Goal: Task Accomplishment & Management: Use online tool/utility

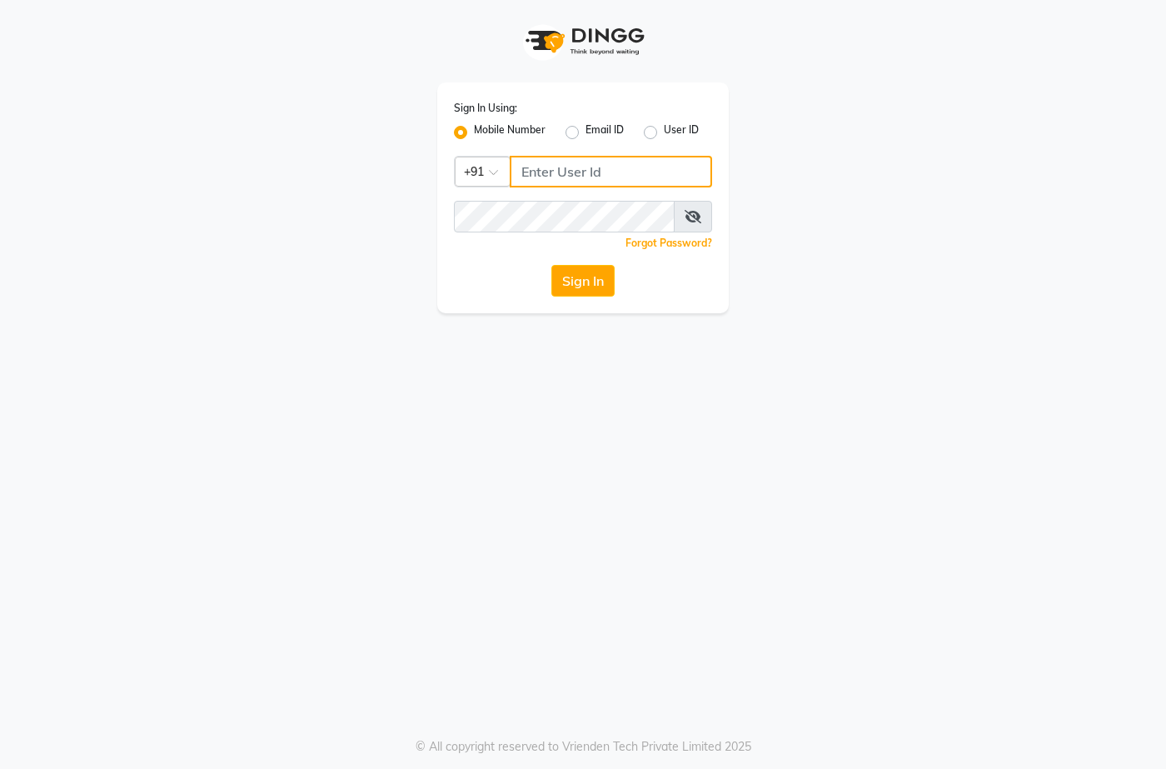
click at [586, 162] on input "Username" at bounding box center [611, 172] width 202 height 32
type input "9667798641"
click at [551, 265] on button "Sign In" at bounding box center [582, 281] width 63 height 32
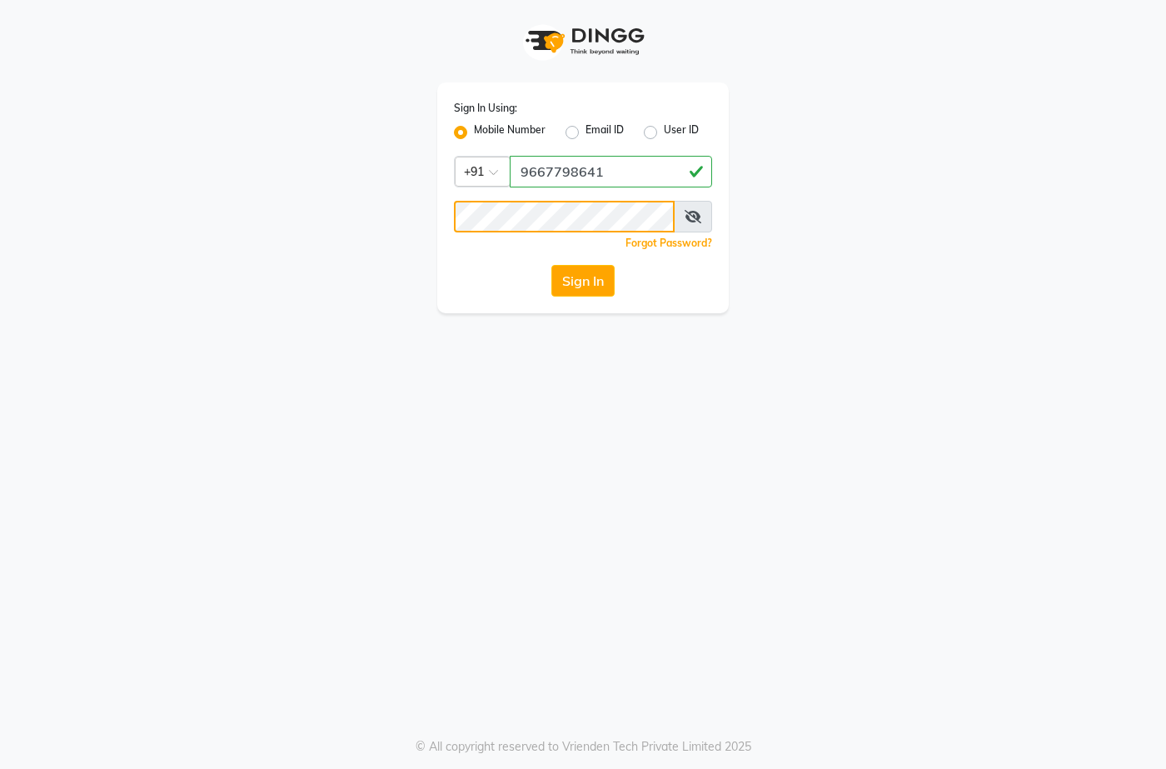
click at [551, 265] on button "Sign In" at bounding box center [582, 281] width 63 height 32
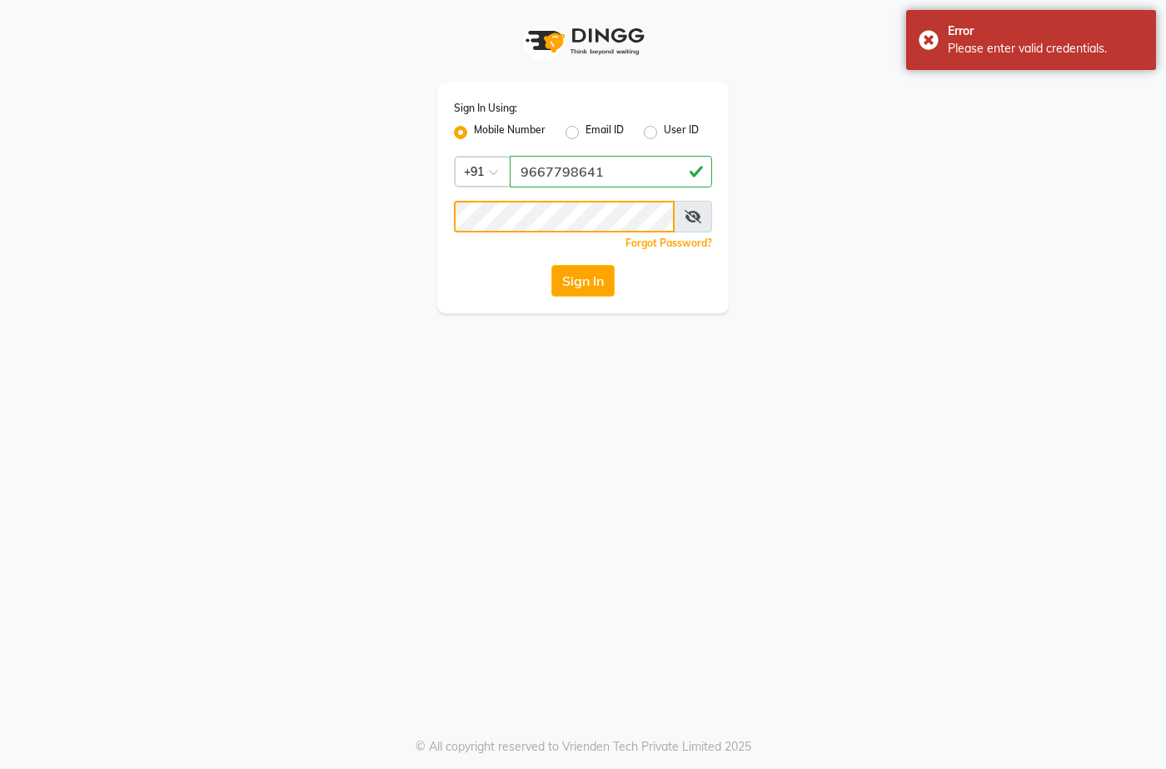
click at [551, 265] on button "Sign In" at bounding box center [582, 281] width 63 height 32
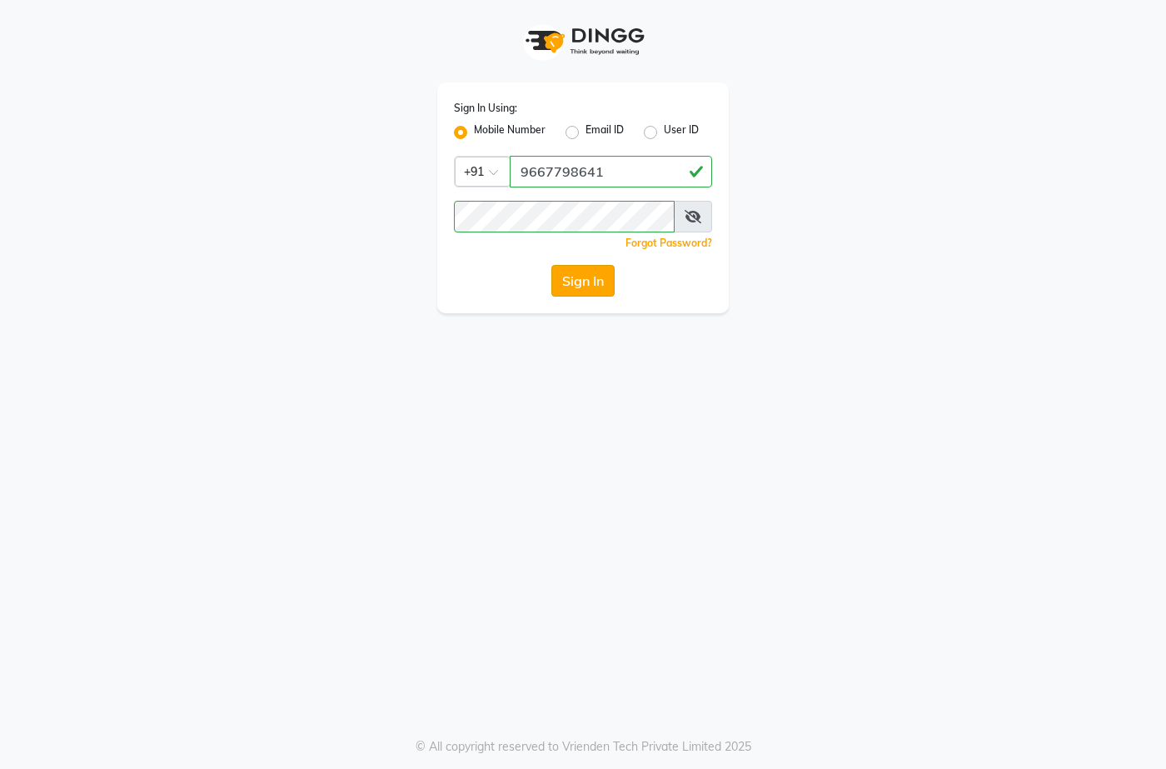
click at [596, 288] on button "Sign In" at bounding box center [582, 281] width 63 height 32
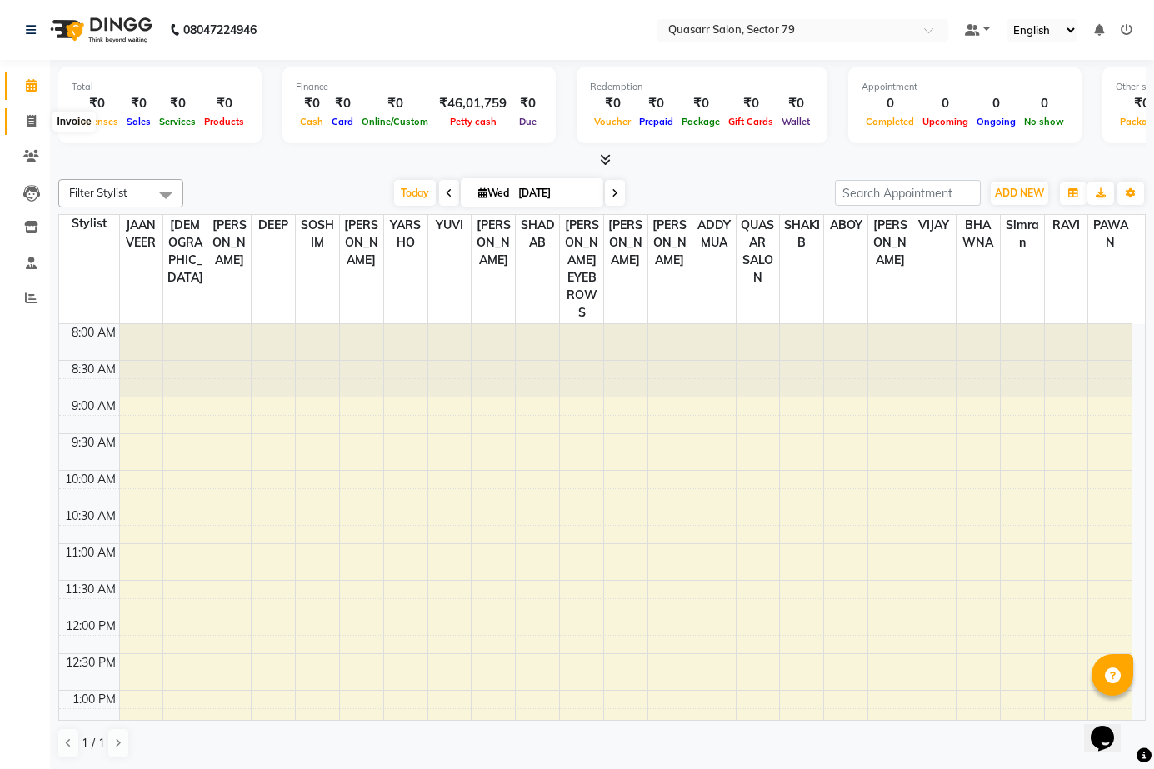
click at [34, 124] on icon at bounding box center [31, 121] width 9 height 12
select select "7231"
select select "service"
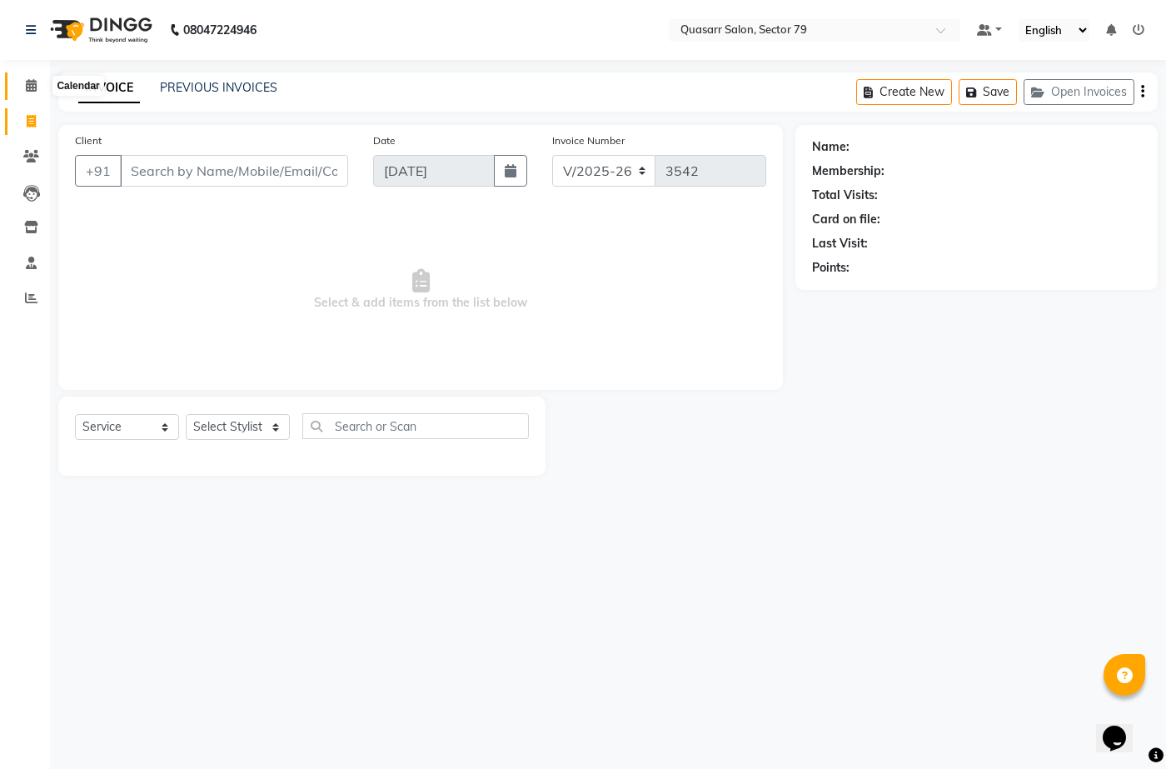
click at [37, 81] on span at bounding box center [31, 86] width 29 height 19
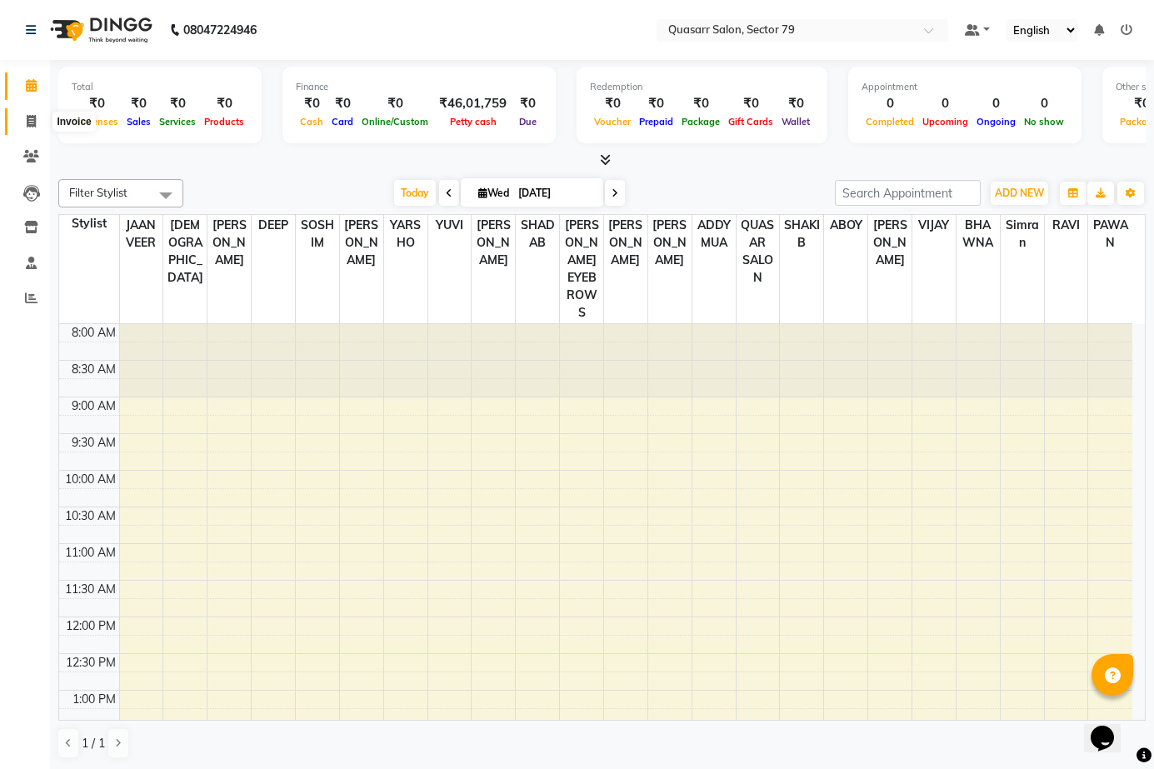
click at [37, 127] on span at bounding box center [31, 121] width 29 height 19
select select "service"
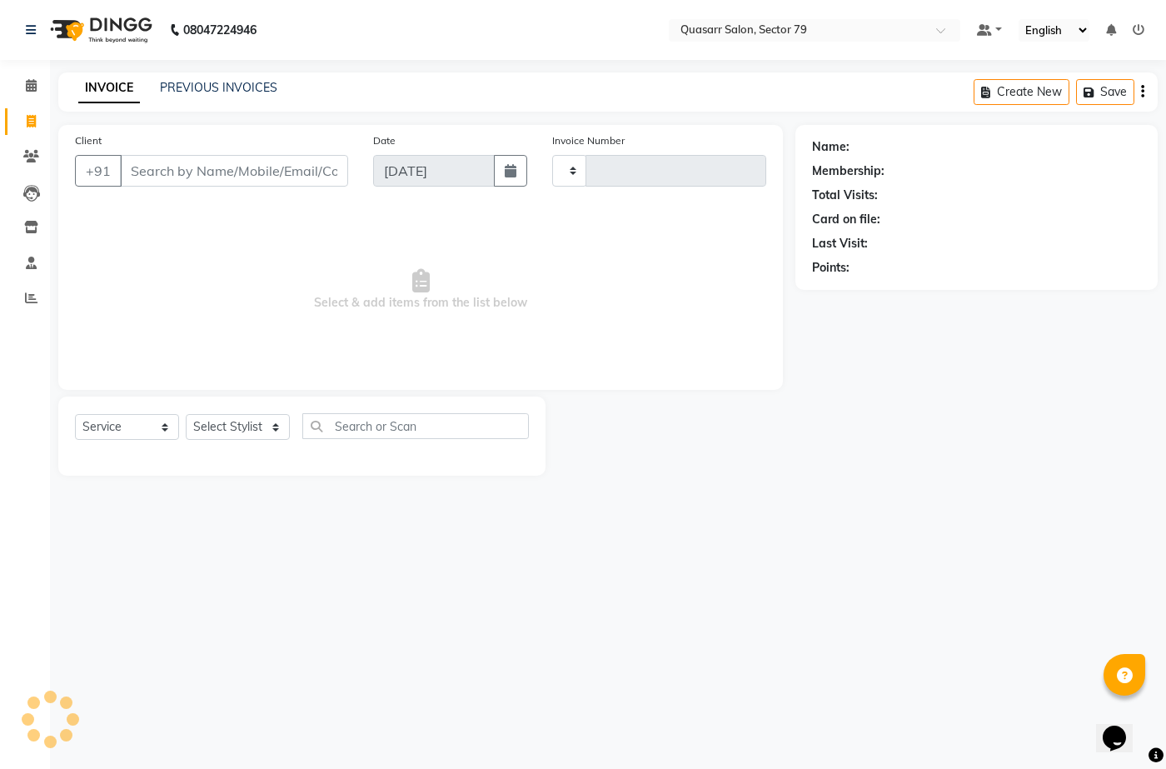
type input "3542"
select select "7231"
